Goal: Task Accomplishment & Management: Use online tool/utility

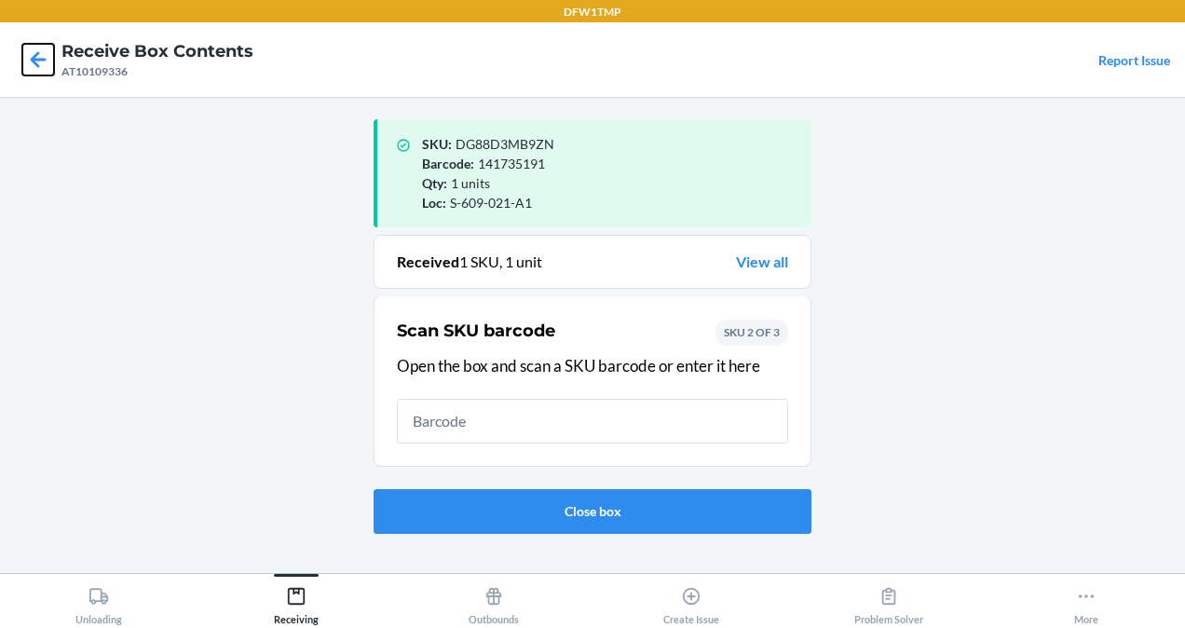
click at [24, 60] on icon at bounding box center [38, 60] width 32 height 32
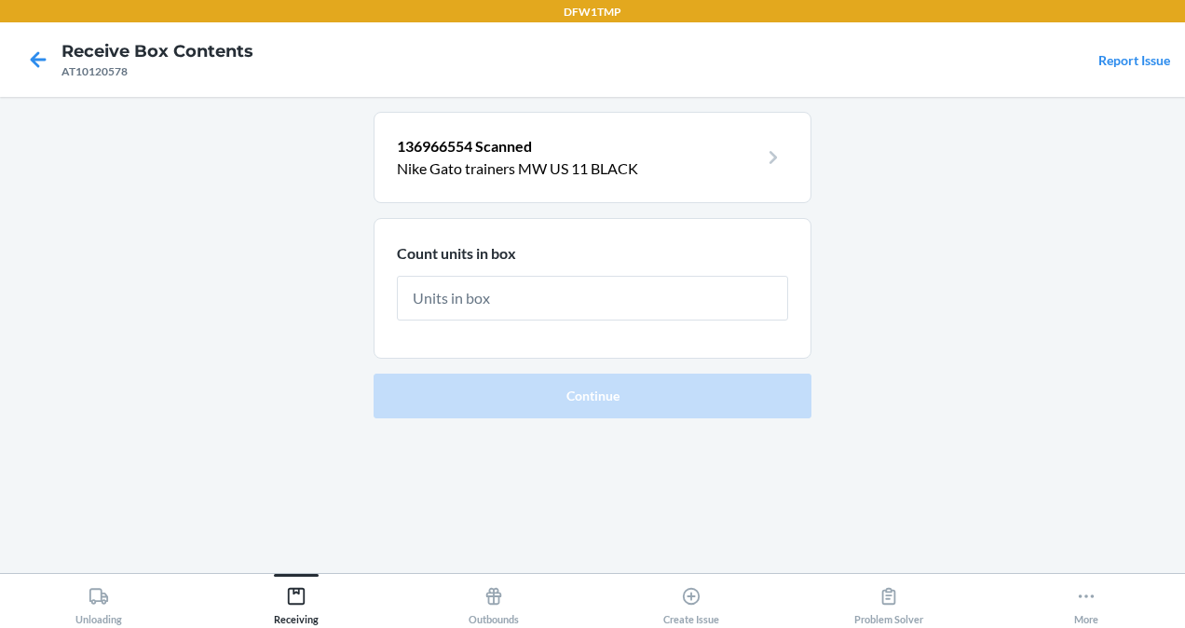
type input "2"
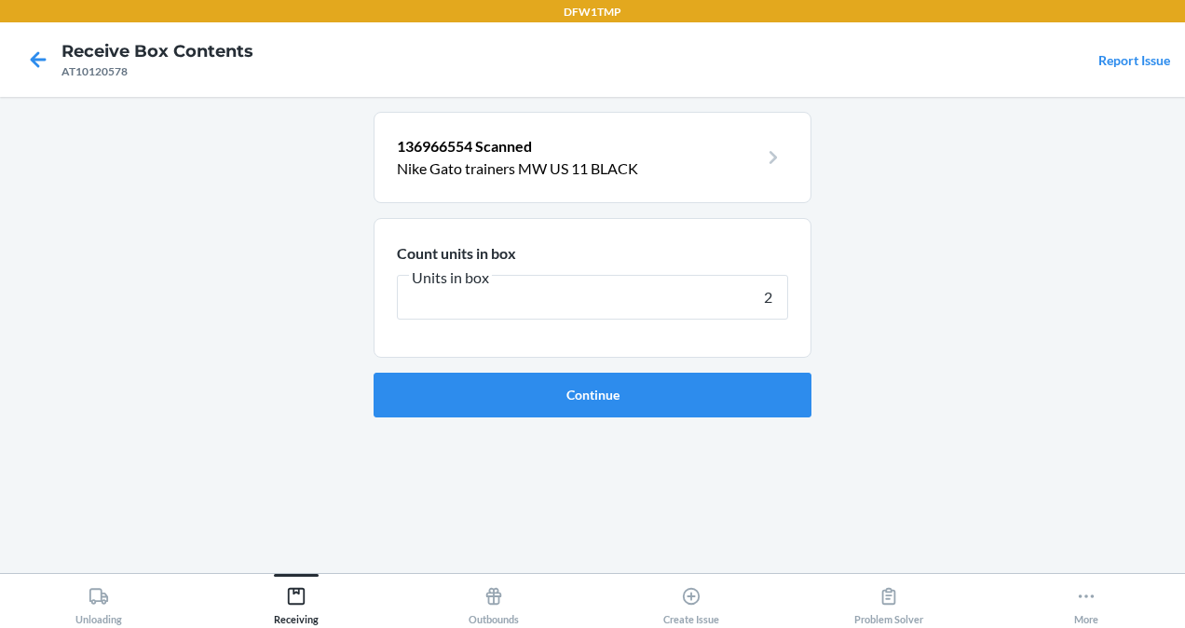
click button "Continue" at bounding box center [593, 395] width 438 height 45
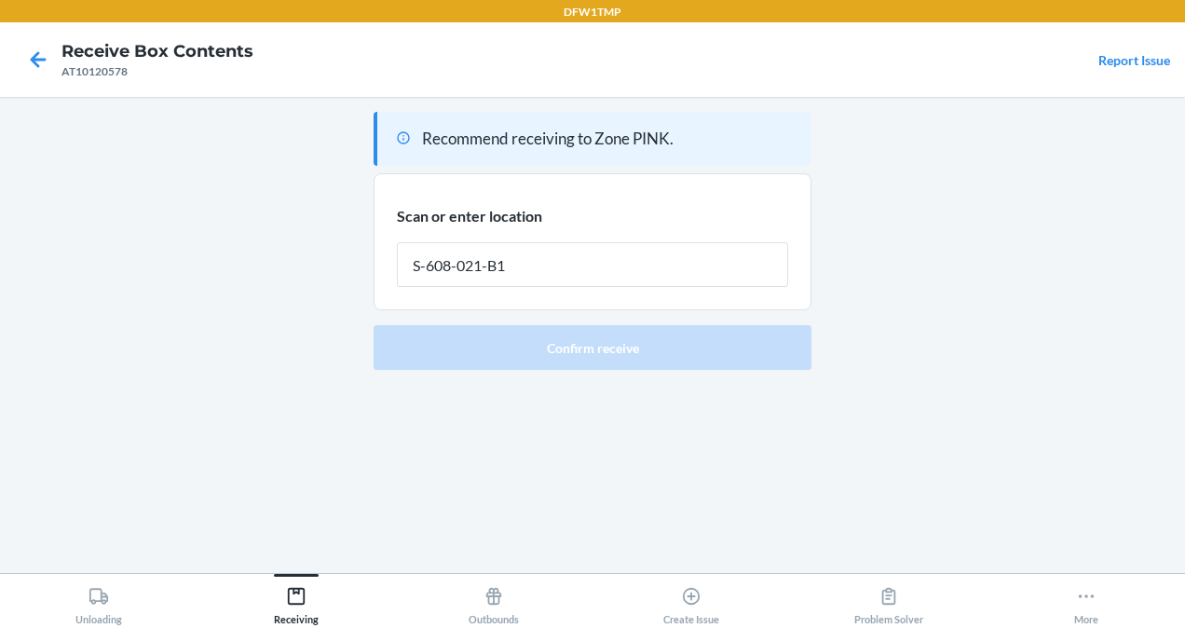
type input "S-608-021-B1"
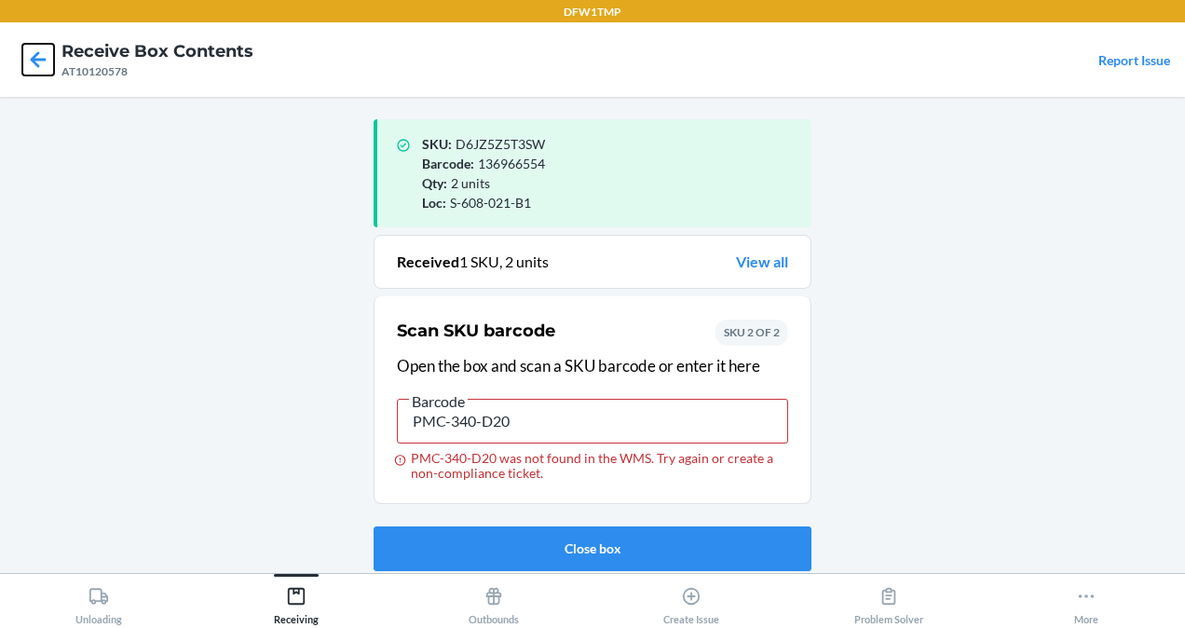
click at [43, 71] on icon at bounding box center [38, 60] width 32 height 32
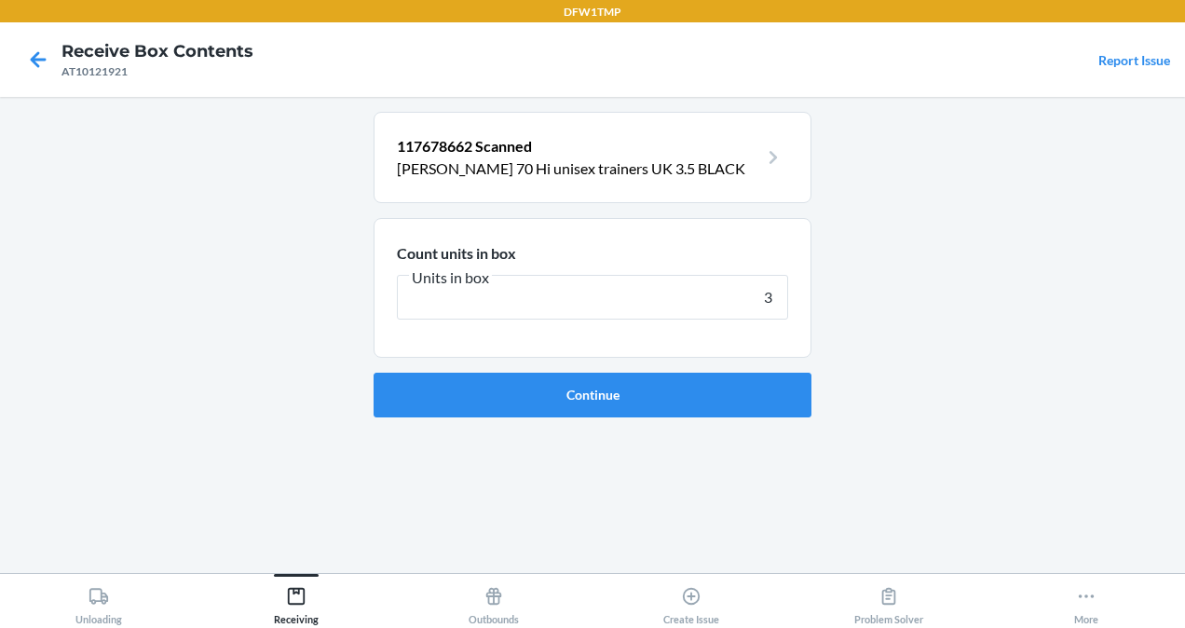
type input "3"
click button "Continue" at bounding box center [593, 395] width 438 height 45
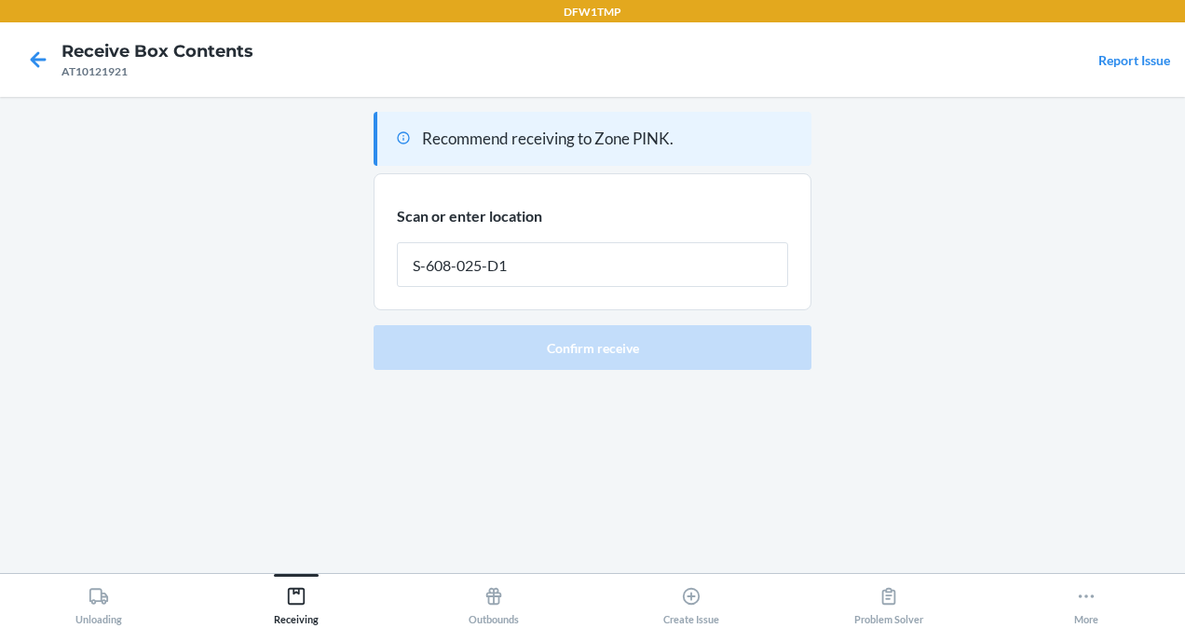
type input "S-608-025-D1"
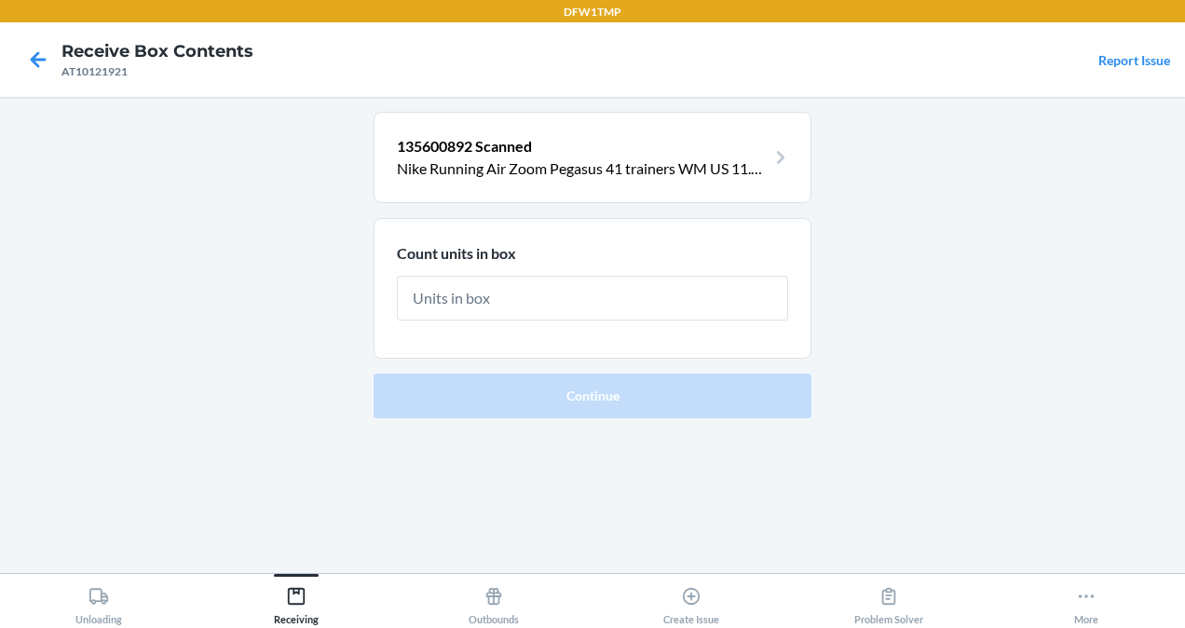
type input "1"
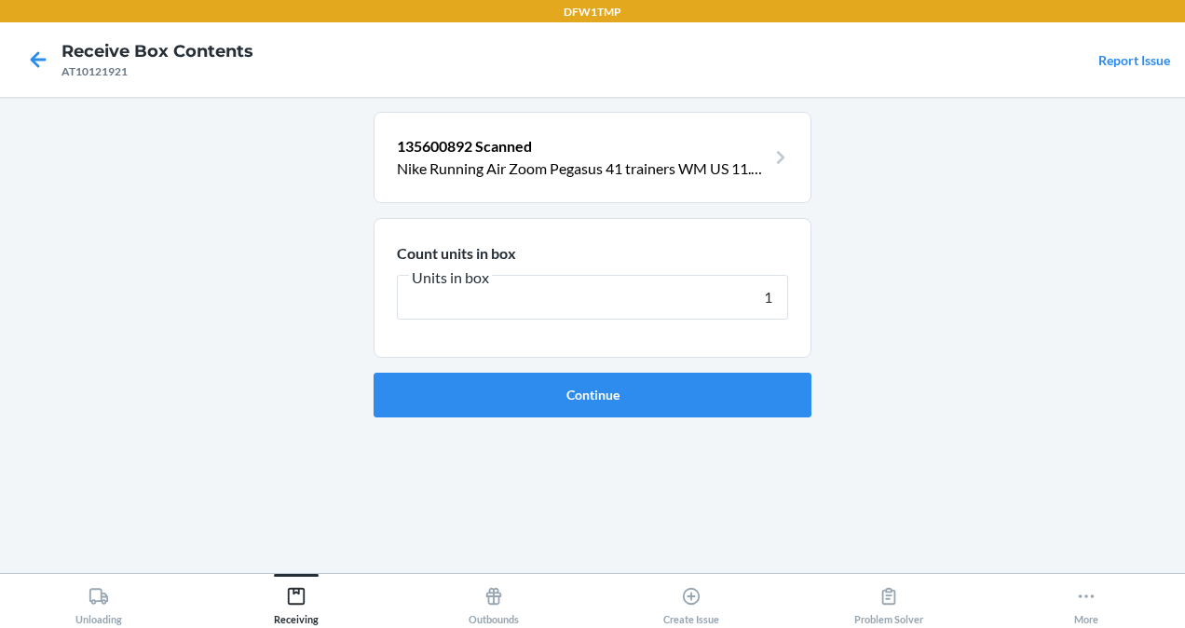
click button "Continue" at bounding box center [593, 395] width 438 height 45
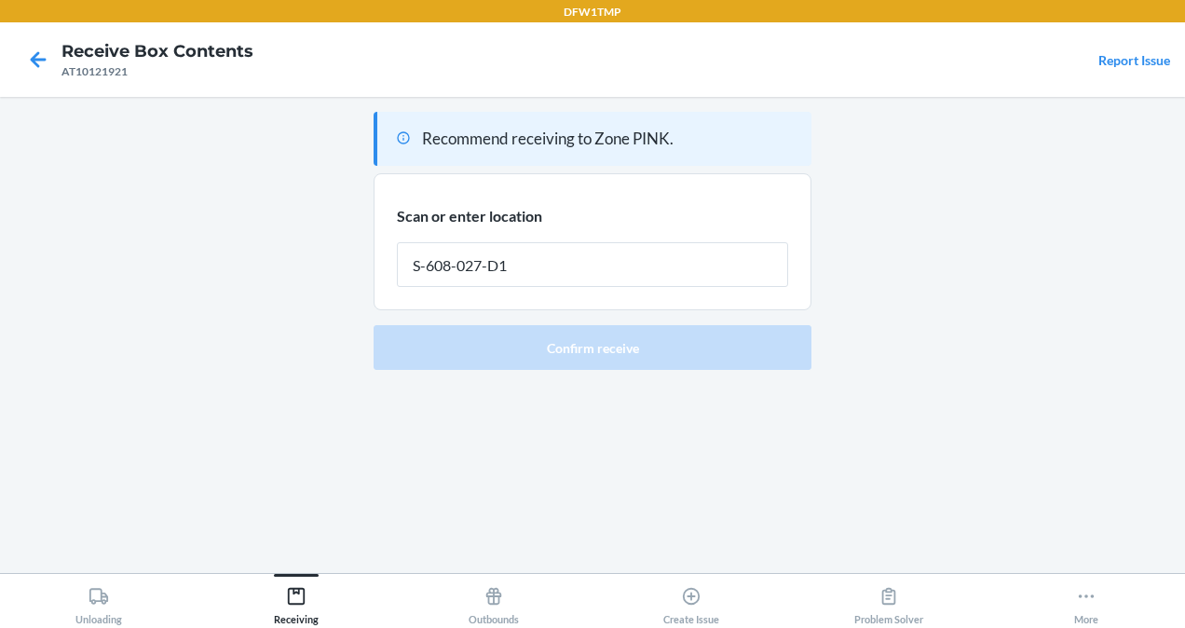
type input "S-608-027-D1"
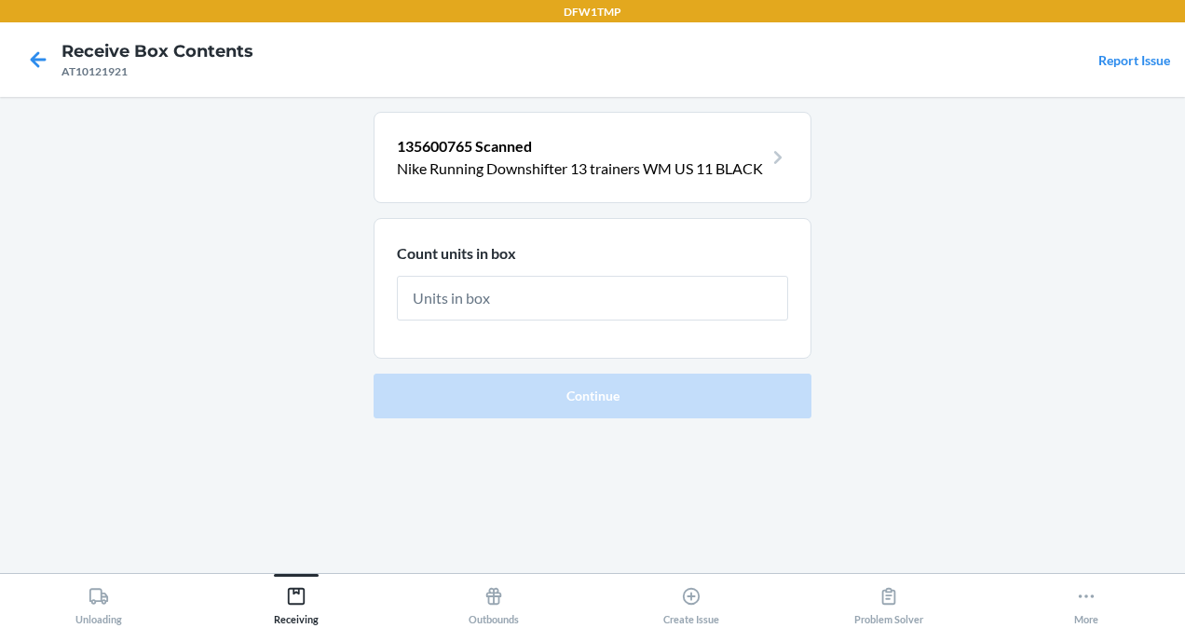
type input "1"
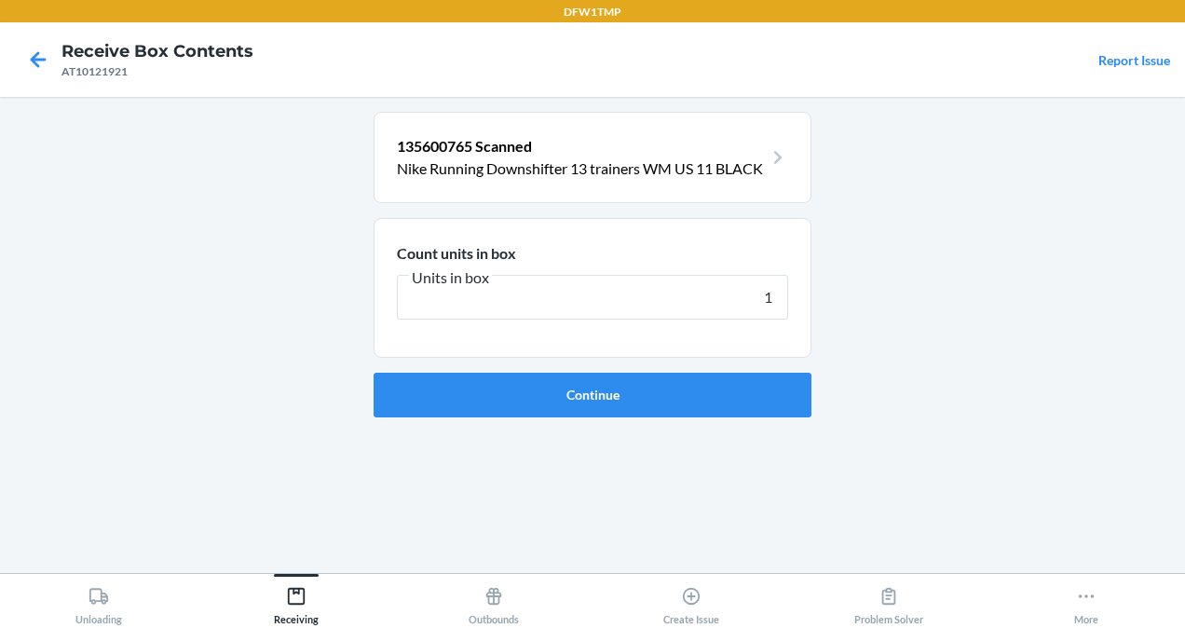
click button "Continue" at bounding box center [593, 395] width 438 height 45
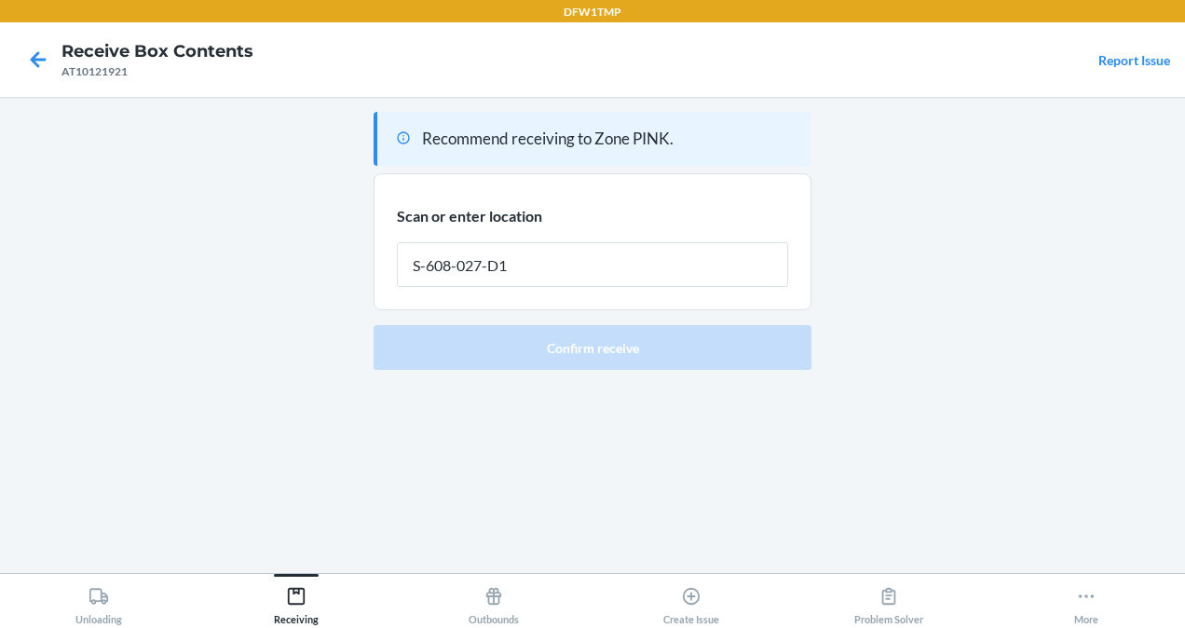
type input "S-608-027-D1"
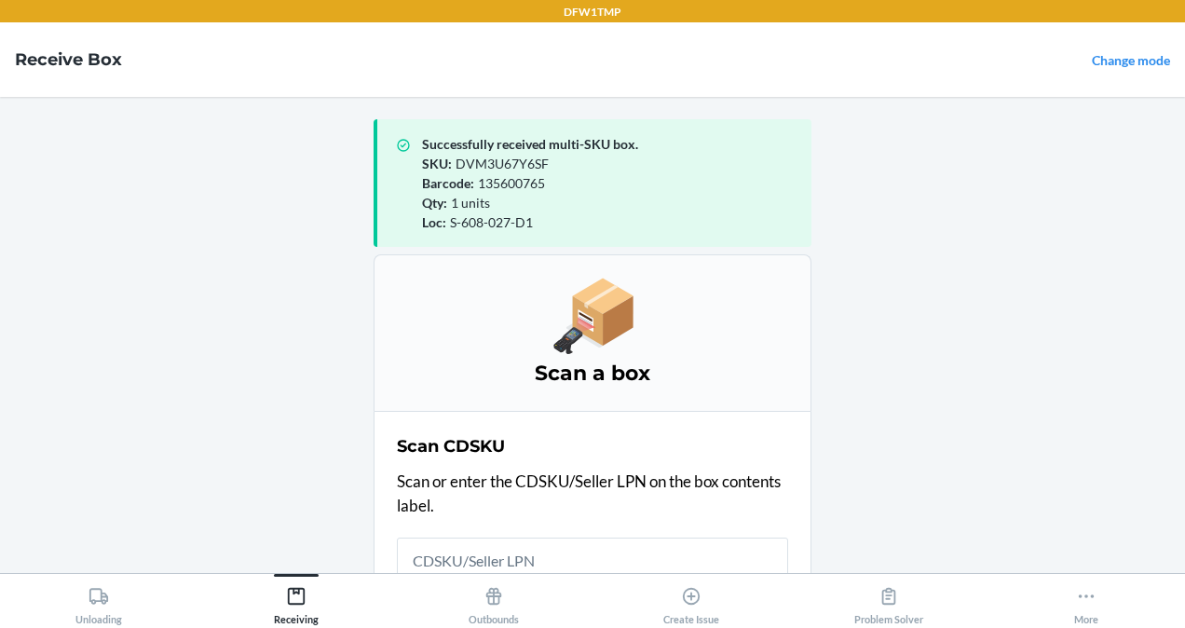
click at [539, 543] on input "Usually Starts with 'CD'" at bounding box center [592, 560] width 391 height 45
